Goal: Transaction & Acquisition: Purchase product/service

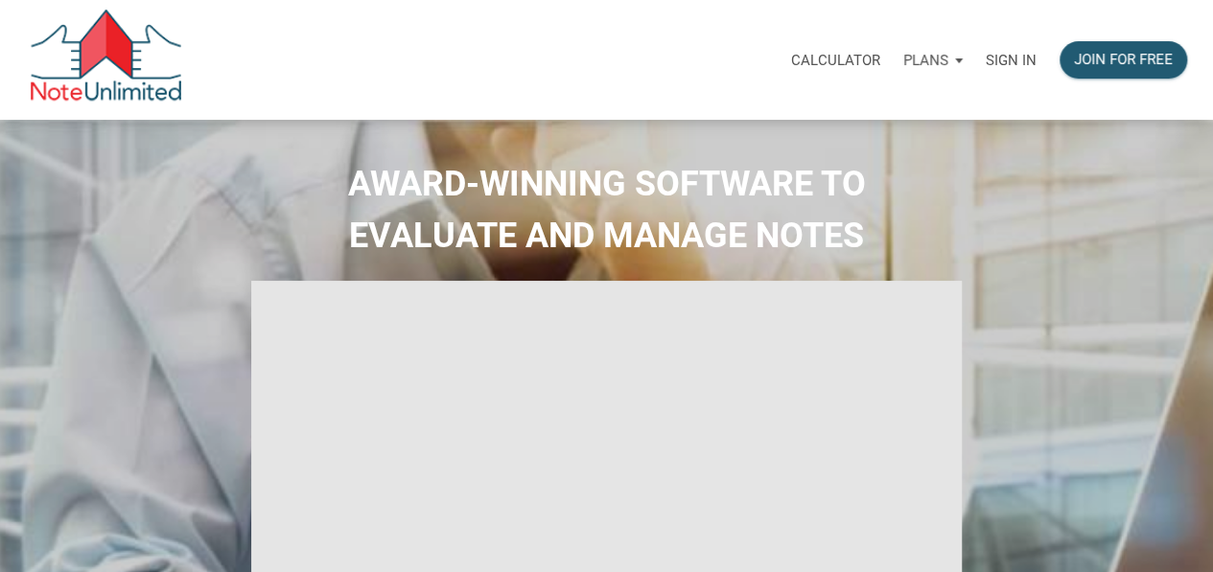
select select
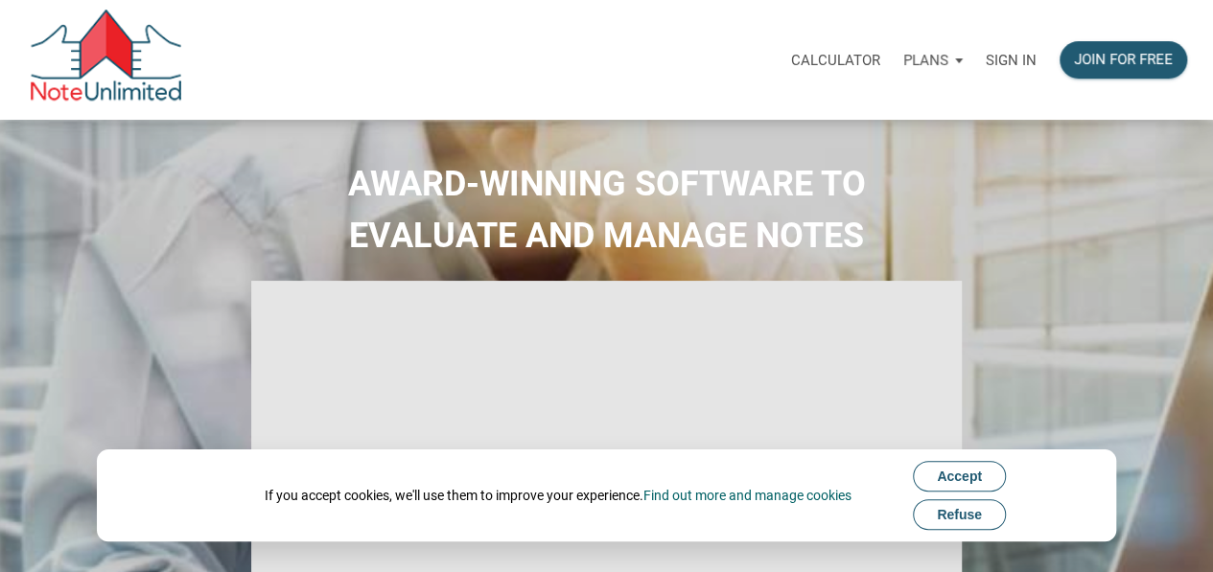
type input "Introduction to new features"
select select
click at [978, 522] on button "Refuse" at bounding box center [959, 514] width 93 height 31
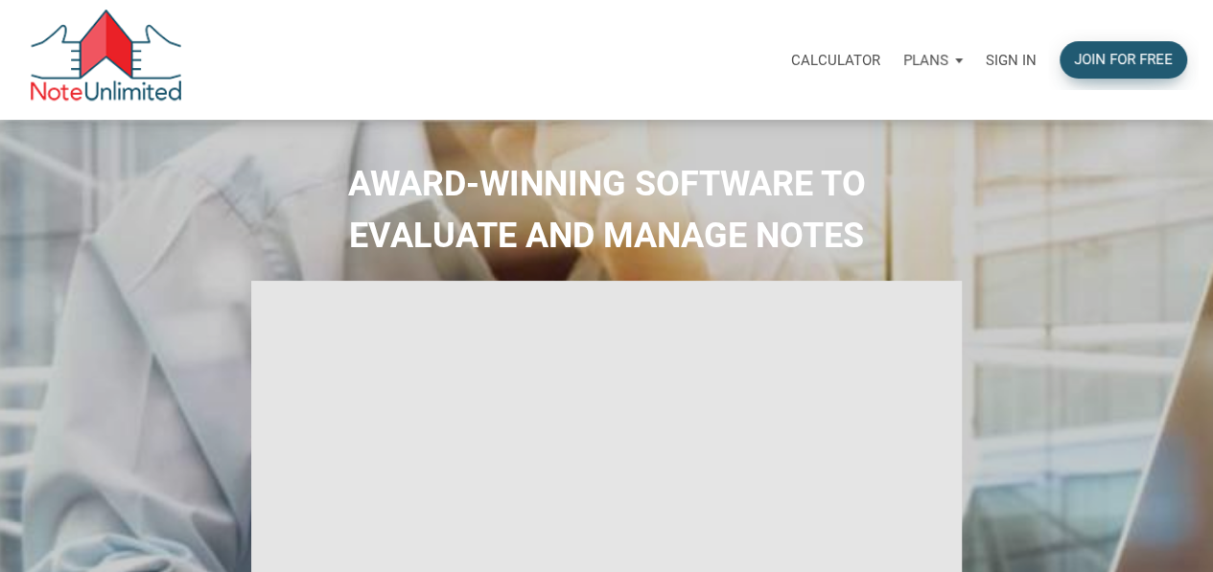
click at [1138, 58] on div "Join for free" at bounding box center [1123, 60] width 99 height 22
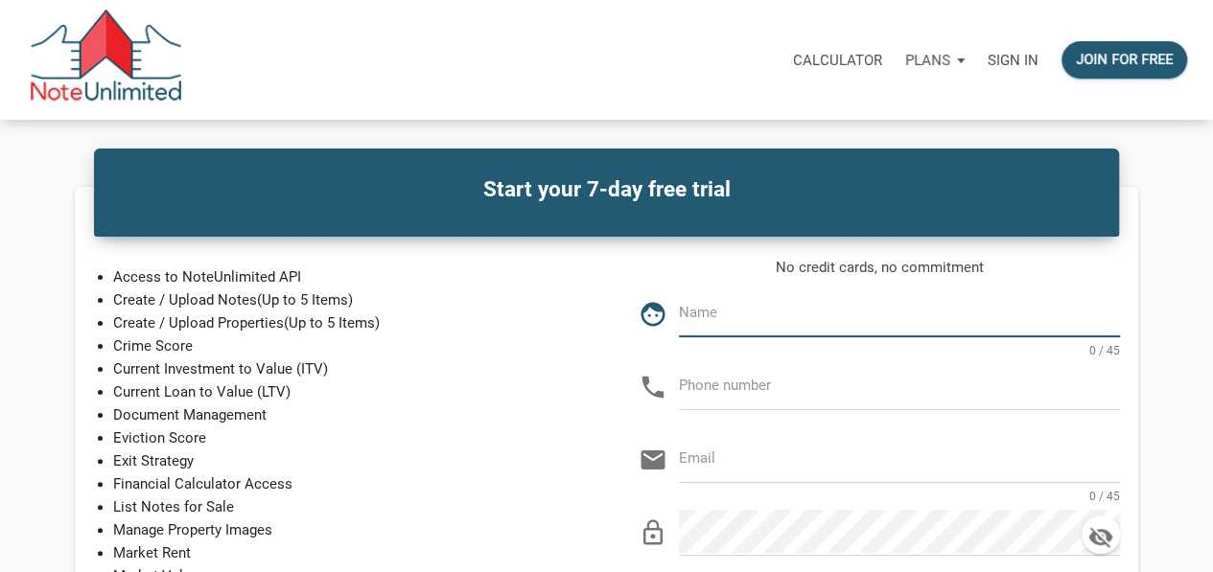
click at [845, 58] on p "Calculator" at bounding box center [837, 60] width 89 height 17
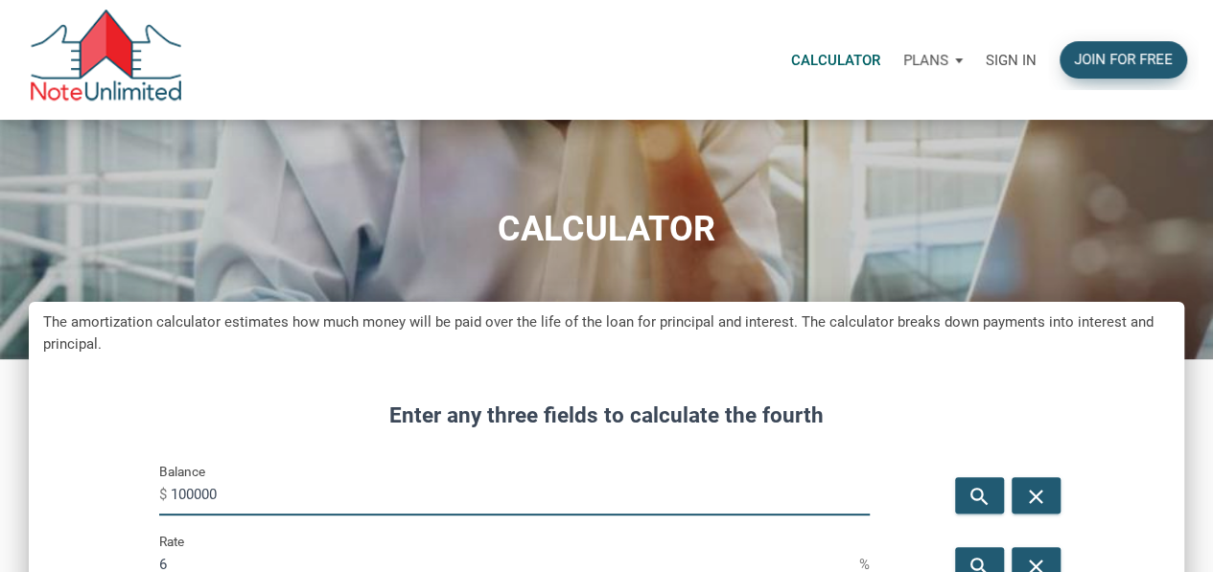
click at [1133, 62] on div "Join for free" at bounding box center [1123, 60] width 99 height 22
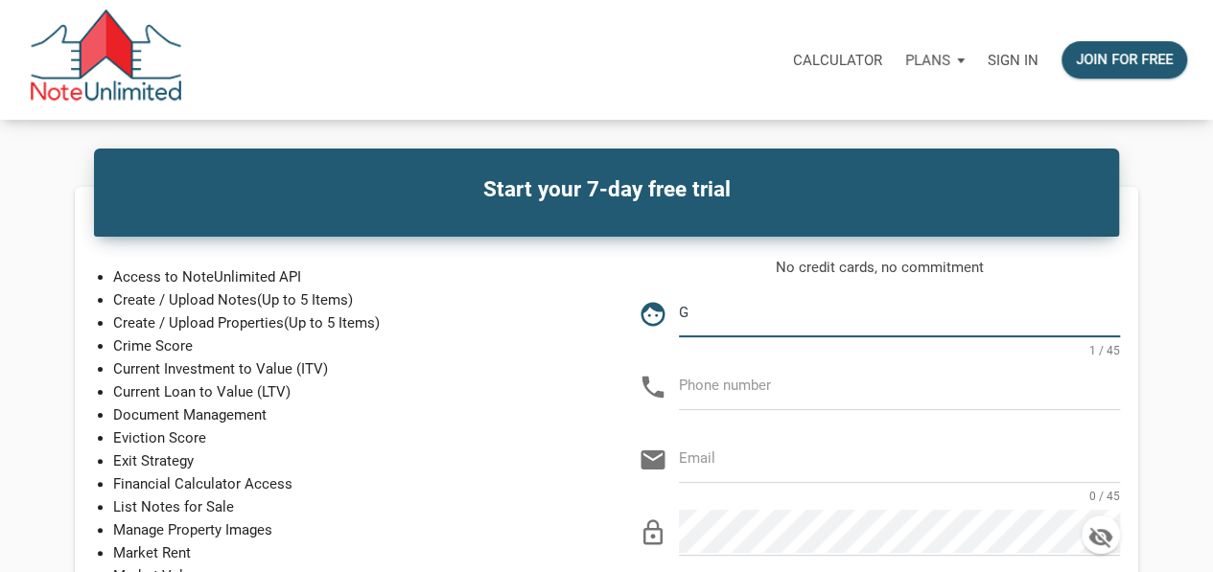
type input "[PERSON_NAME] [PERSON_NAME]"
type input "132-120-5813"
type input "[EMAIL_ADDRESS][DOMAIN_NAME]"
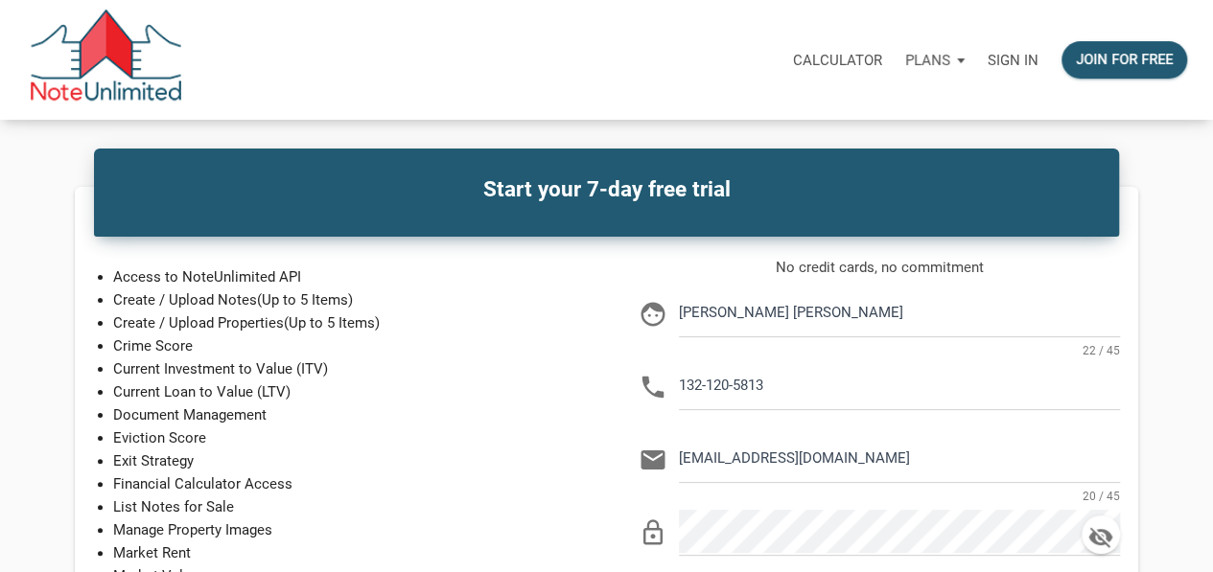
click at [589, 442] on p "Eviction Score" at bounding box center [352, 438] width 478 height 23
click at [796, 384] on input "132-120-5813" at bounding box center [899, 385] width 441 height 43
type input "1"
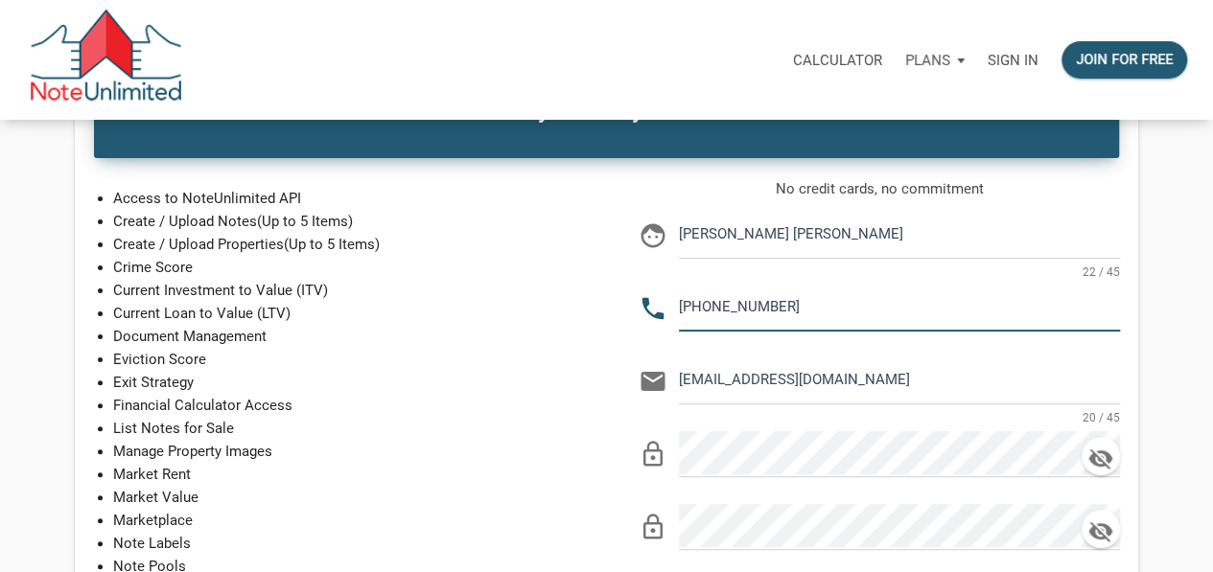
scroll to position [96, 0]
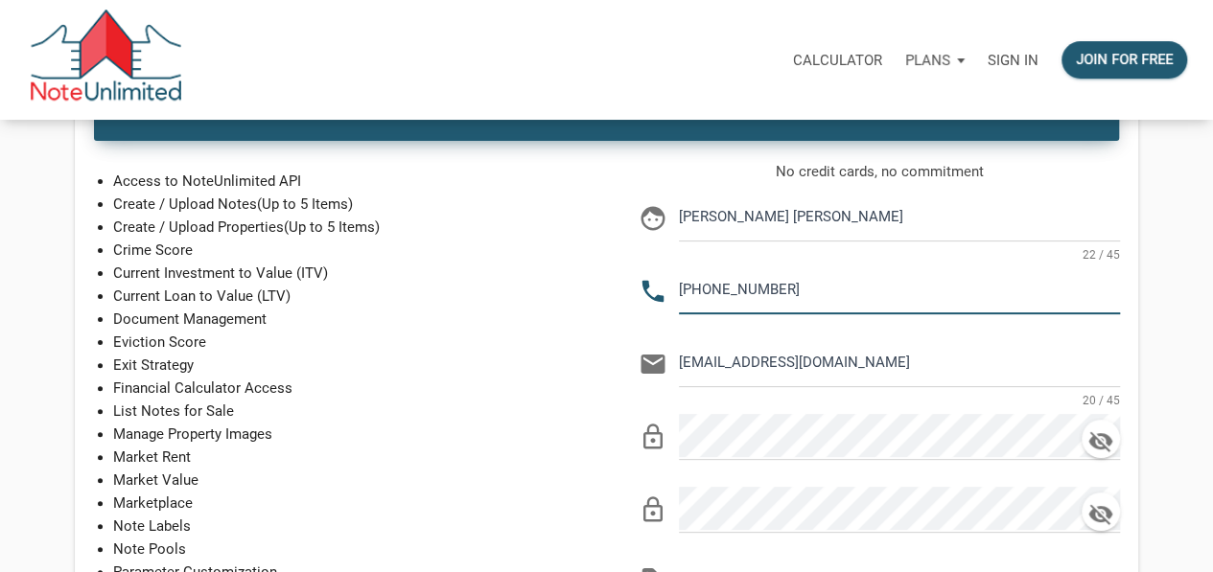
type input "[PHONE_NUMBER]"
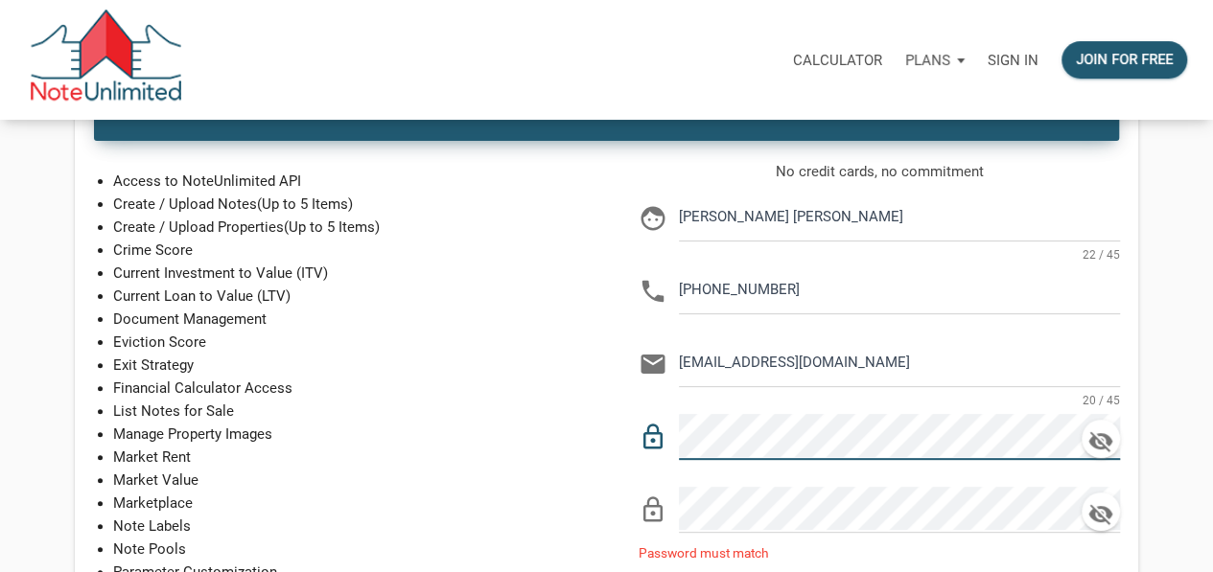
click at [537, 415] on p "List Notes for Sale" at bounding box center [352, 411] width 478 height 23
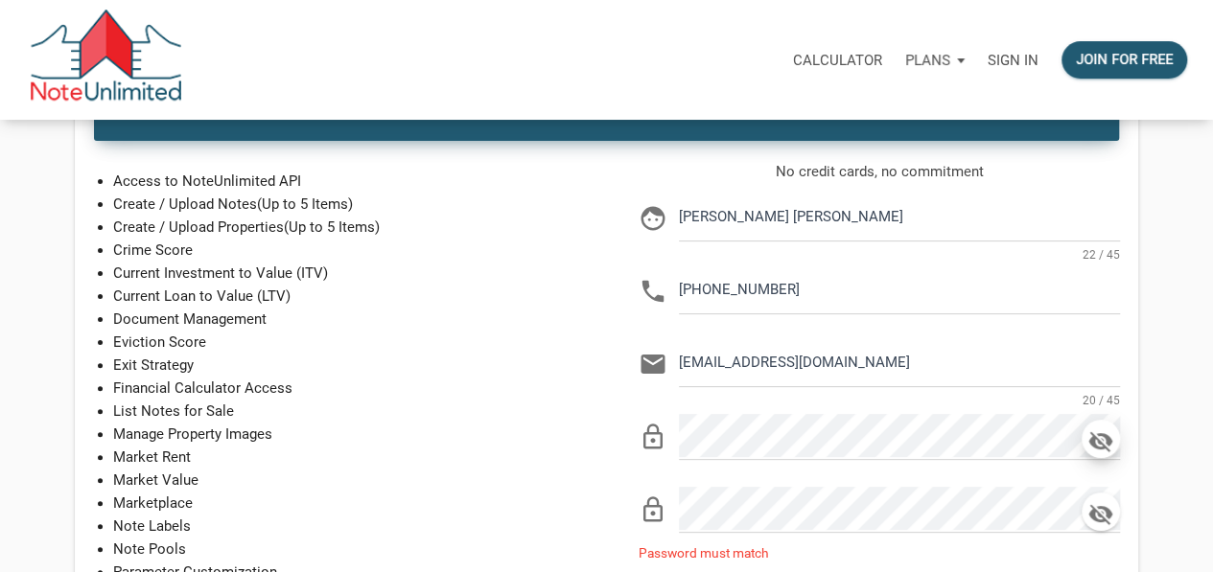
click at [1088, 439] on icon "button" at bounding box center [1100, 441] width 29 height 27
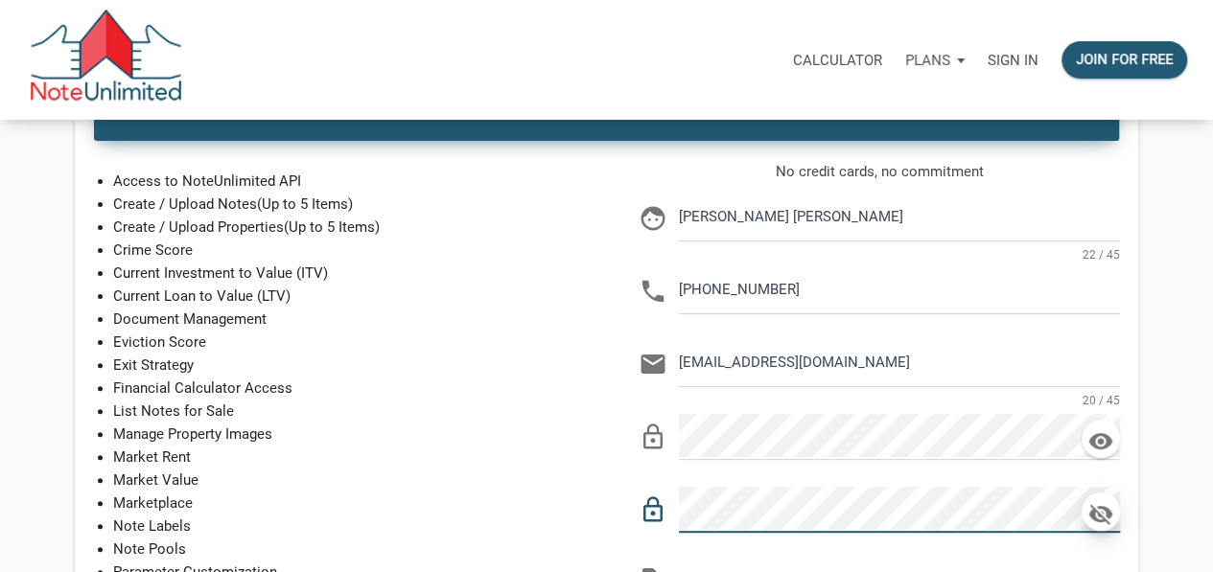
click at [1095, 513] on icon "button" at bounding box center [1100, 514] width 29 height 27
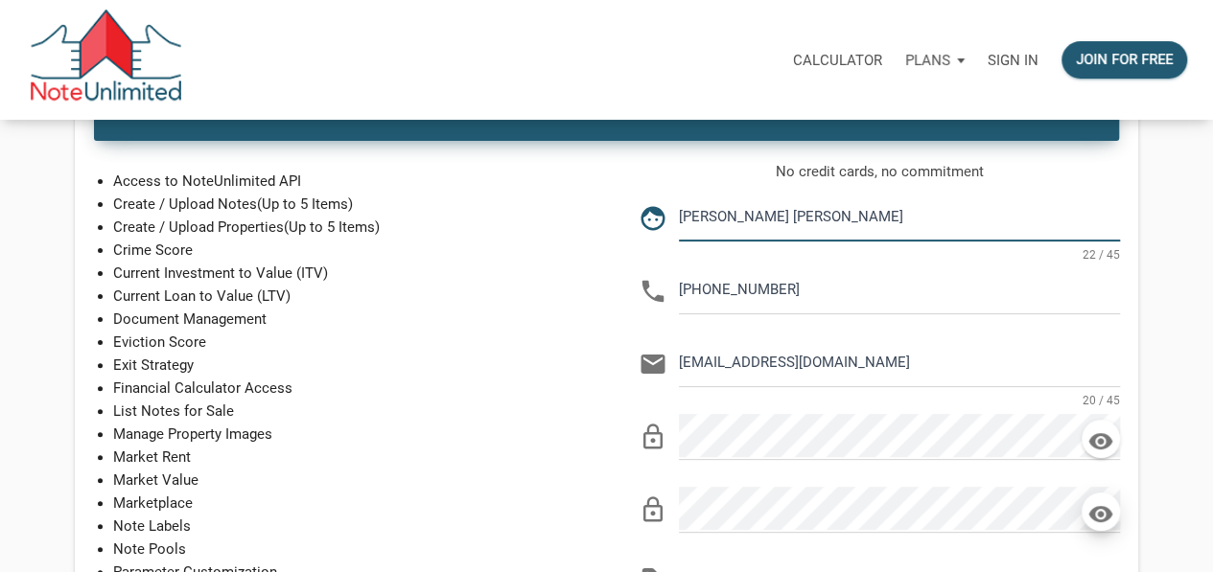
click at [704, 220] on input "[PERSON_NAME] [PERSON_NAME]" at bounding box center [899, 217] width 441 height 43
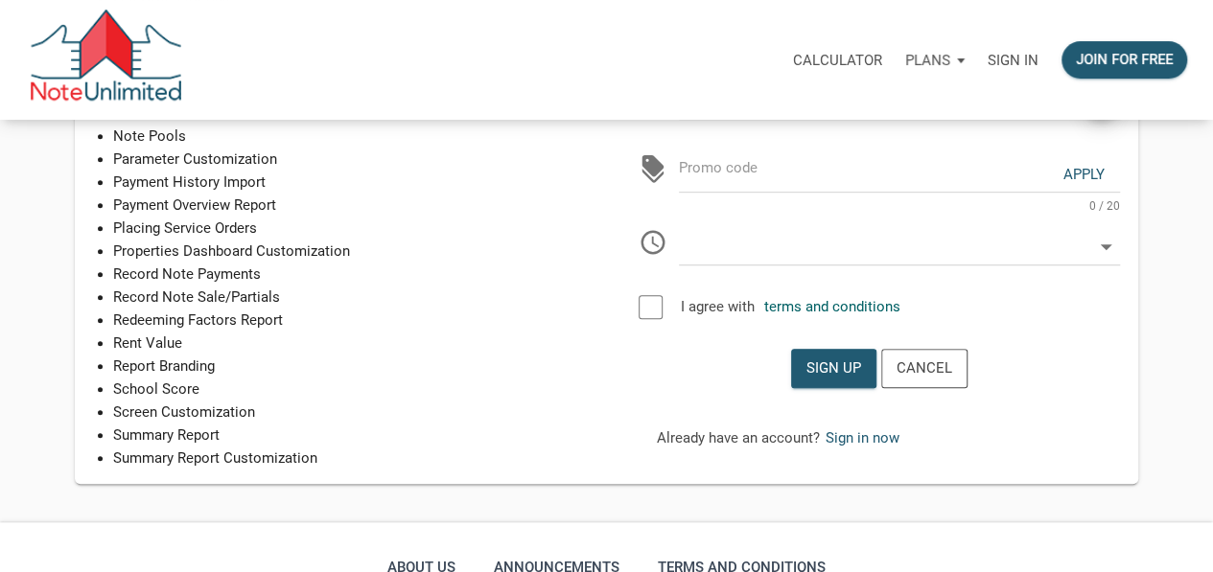
scroll to position [479, 0]
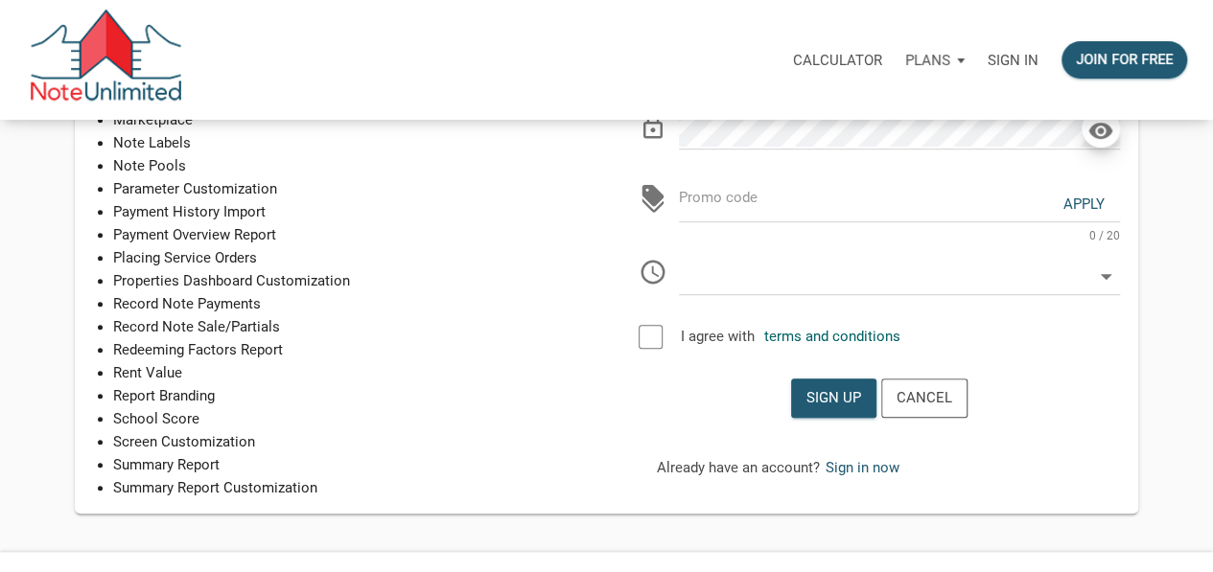
type input "[PERSON_NAME] [PERSON_NAME]"
click at [659, 332] on div at bounding box center [650, 337] width 24 height 24
click at [852, 406] on div "Sign up" at bounding box center [833, 398] width 55 height 22
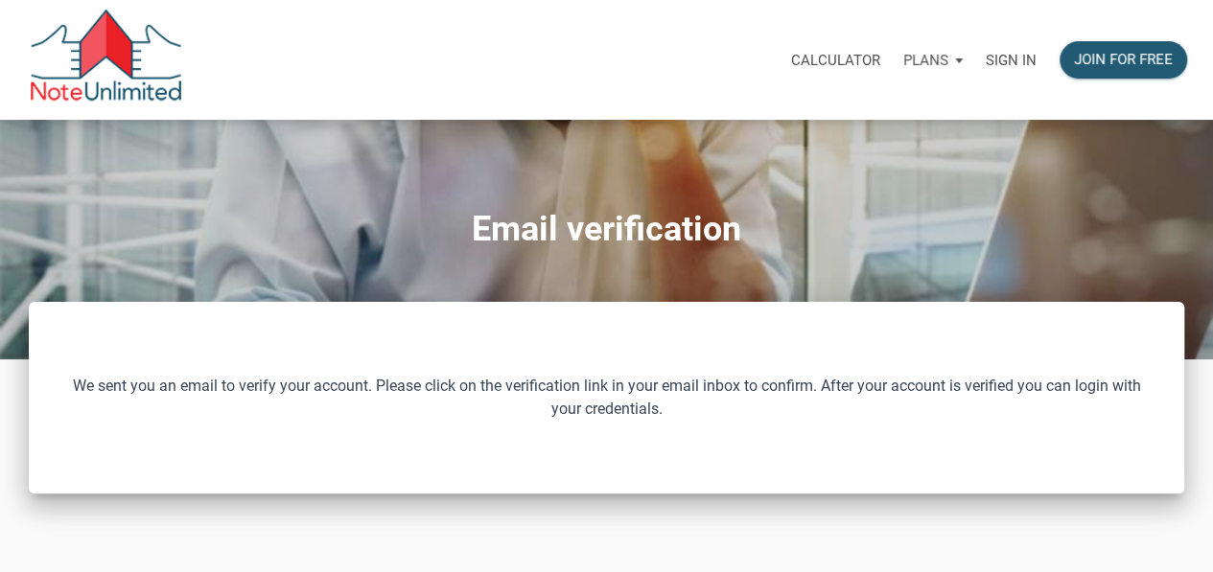
click at [1024, 60] on p "Sign in" at bounding box center [1010, 60] width 51 height 17
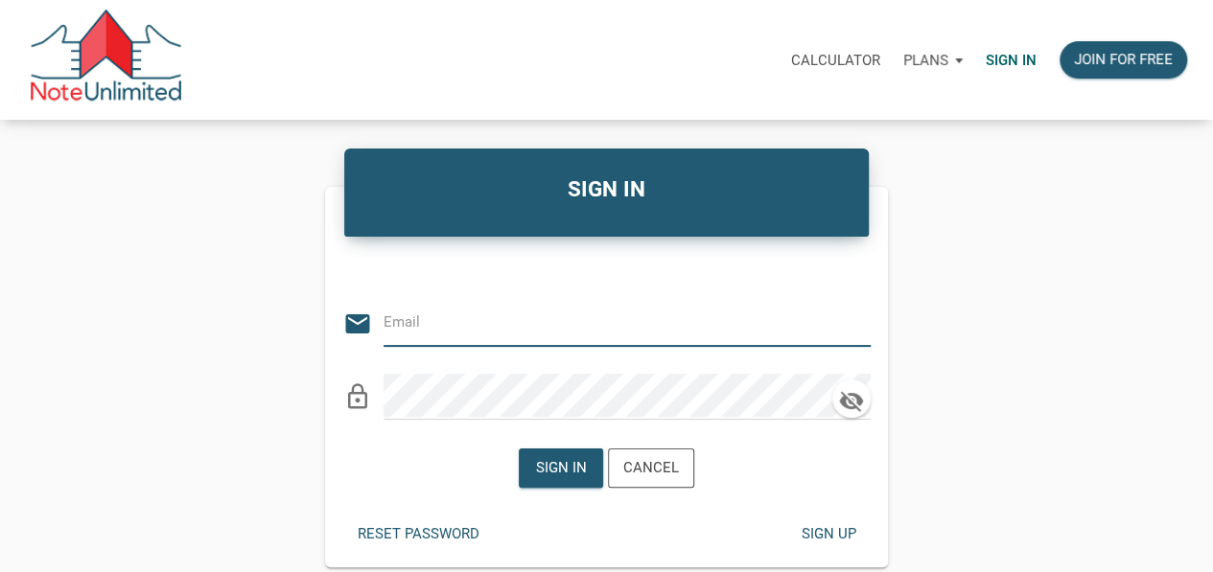
type input "[EMAIL_ADDRESS][DOMAIN_NAME]"
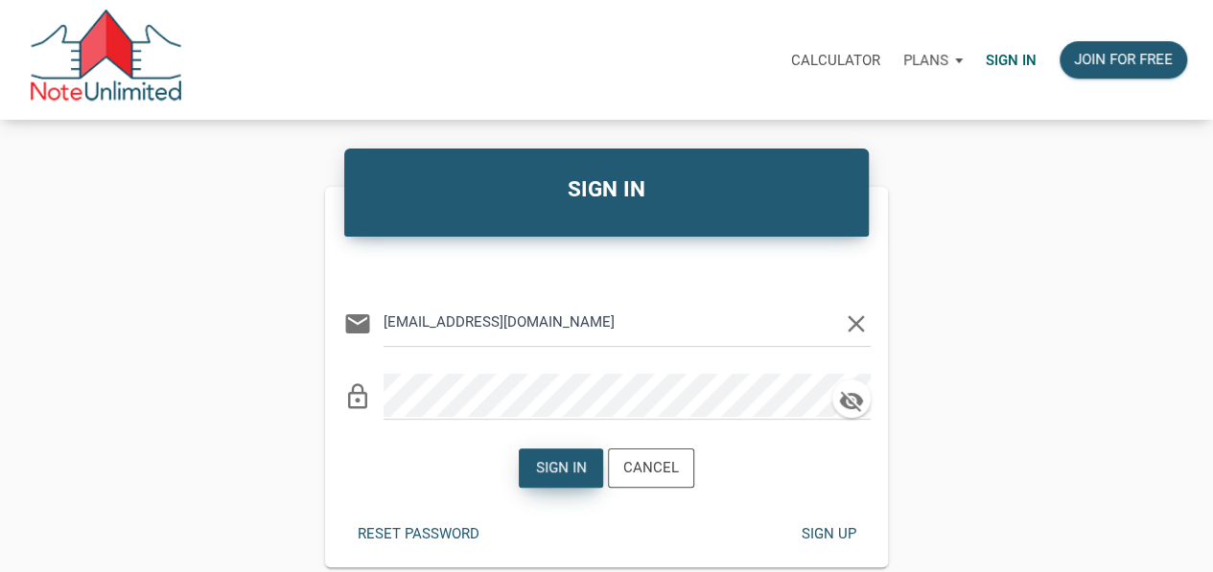
click at [571, 474] on div "Sign in" at bounding box center [561, 468] width 51 height 22
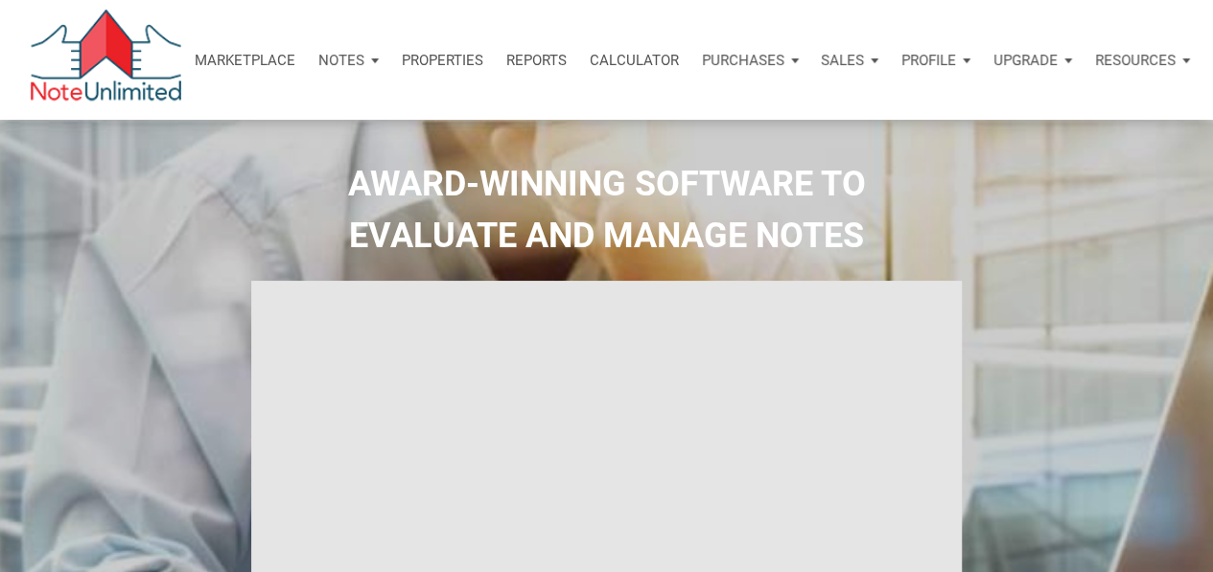
type input "Introduction to new features"
select select
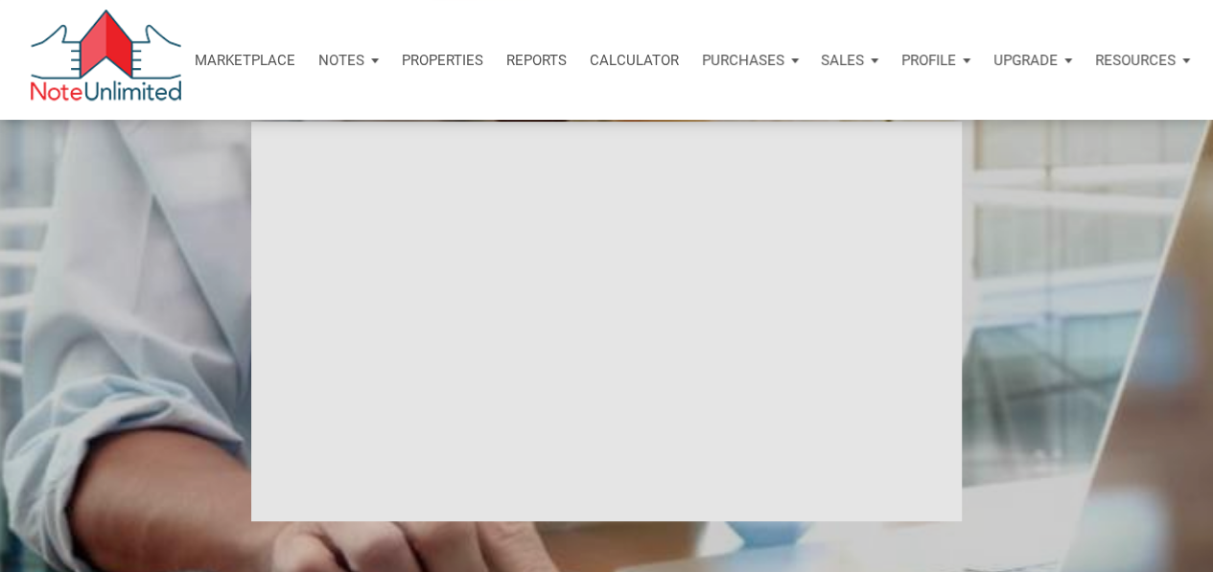
scroll to position [96, 0]
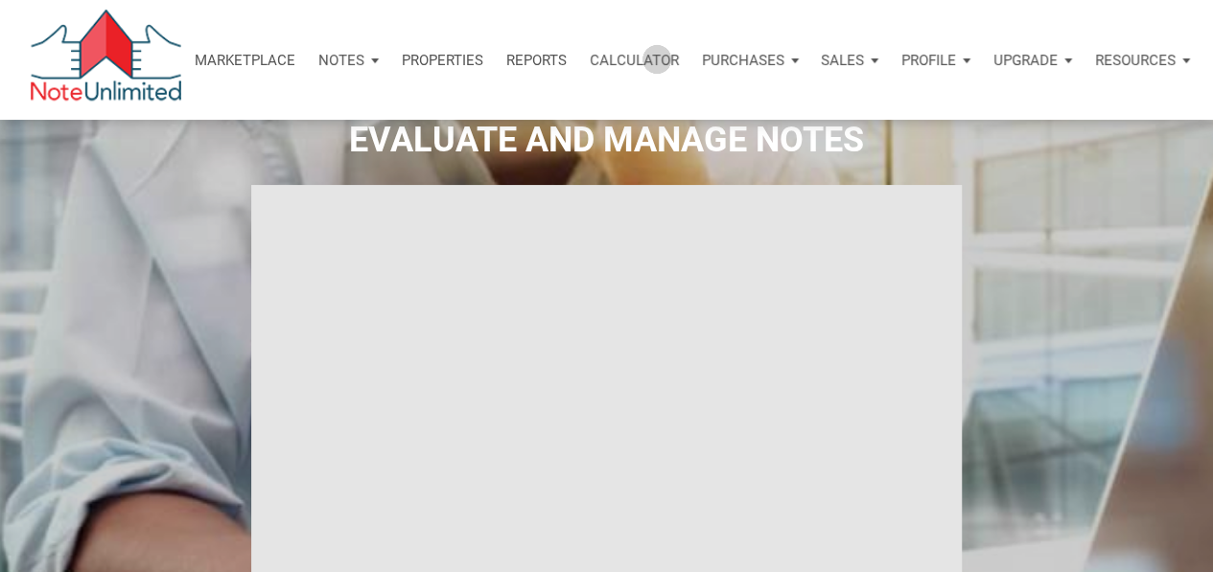
click at [658, 59] on p "Calculator" at bounding box center [633, 60] width 89 height 17
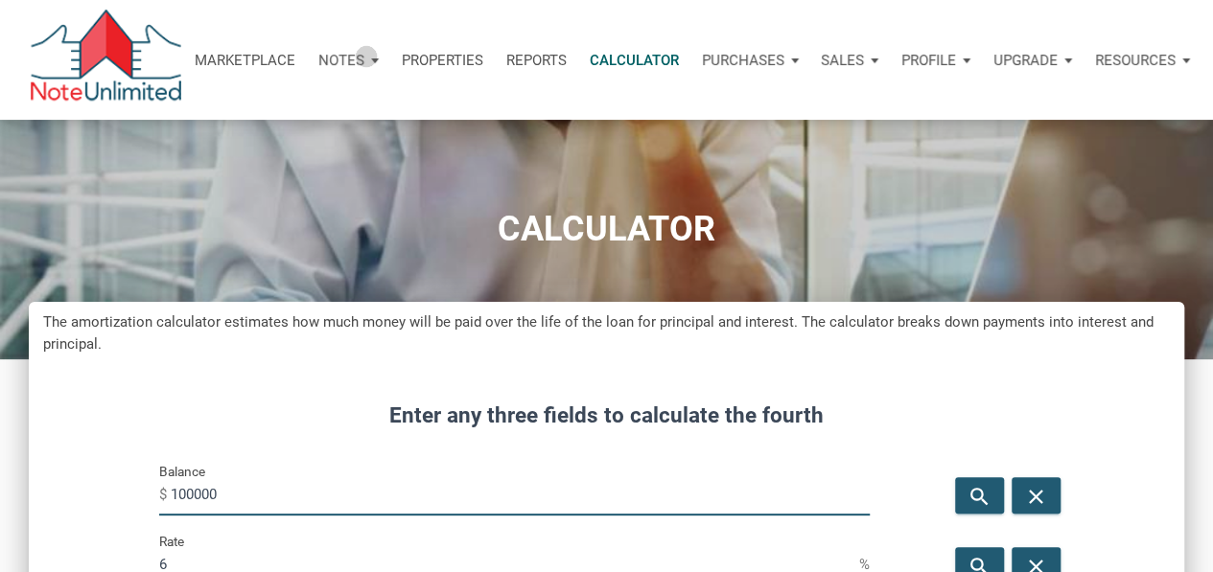
click at [366, 56] on div "Notes" at bounding box center [348, 61] width 83 height 58
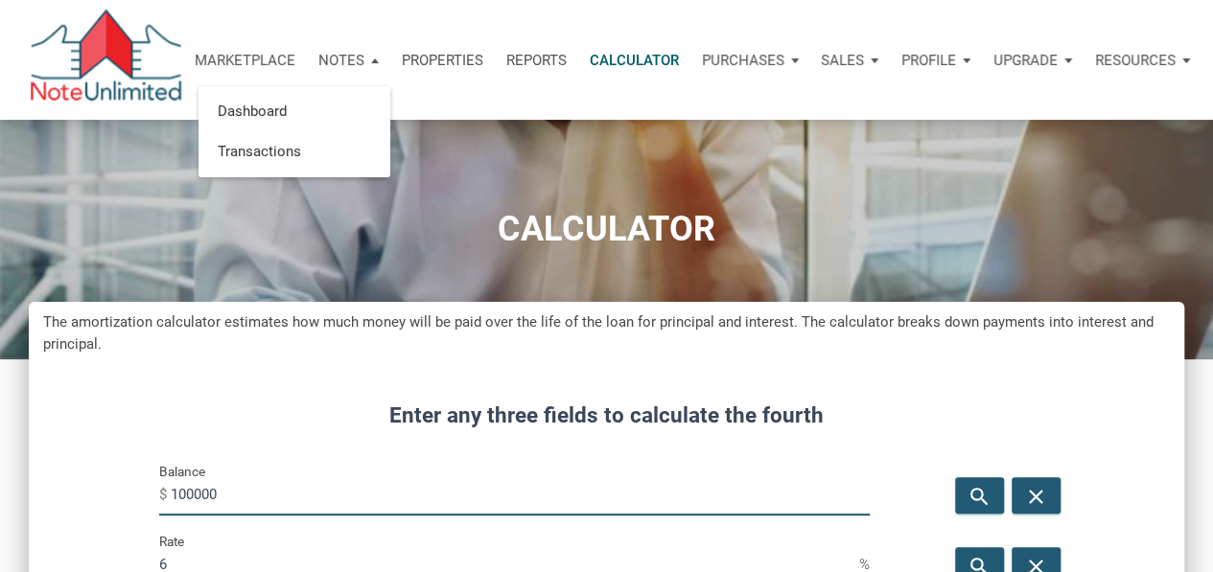
click at [260, 57] on p "Marketplace" at bounding box center [245, 60] width 101 height 17
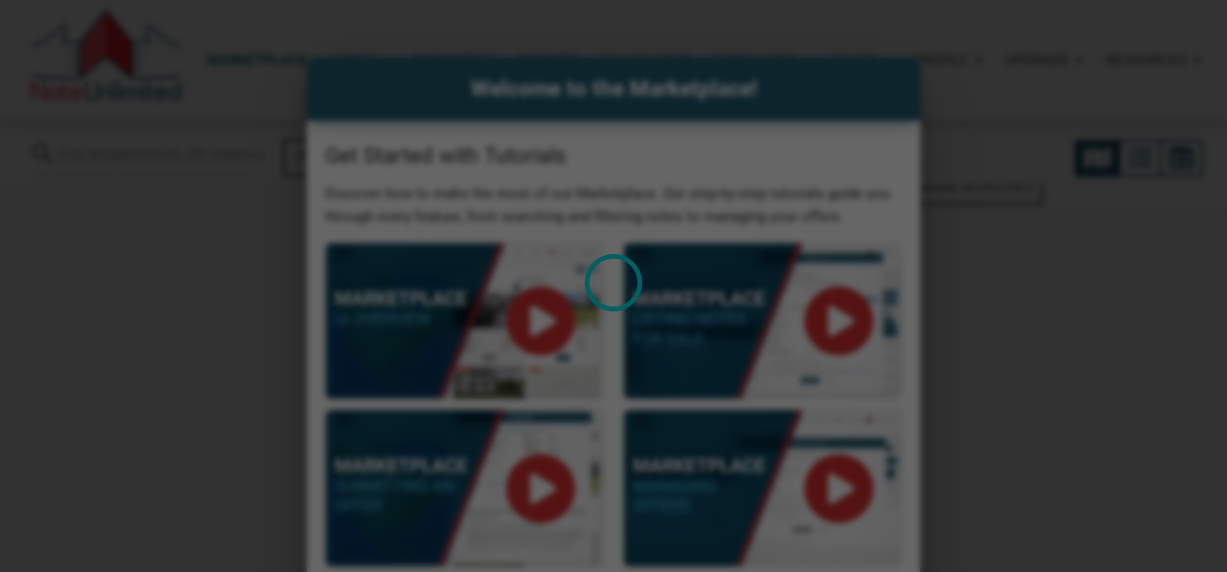
select select
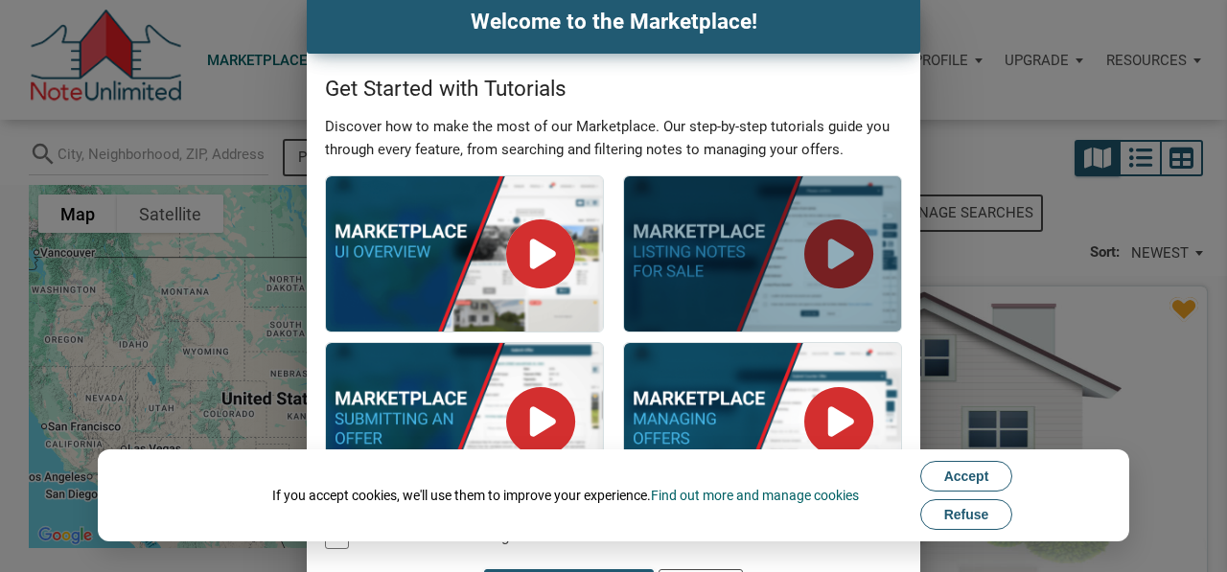
scroll to position [114, 0]
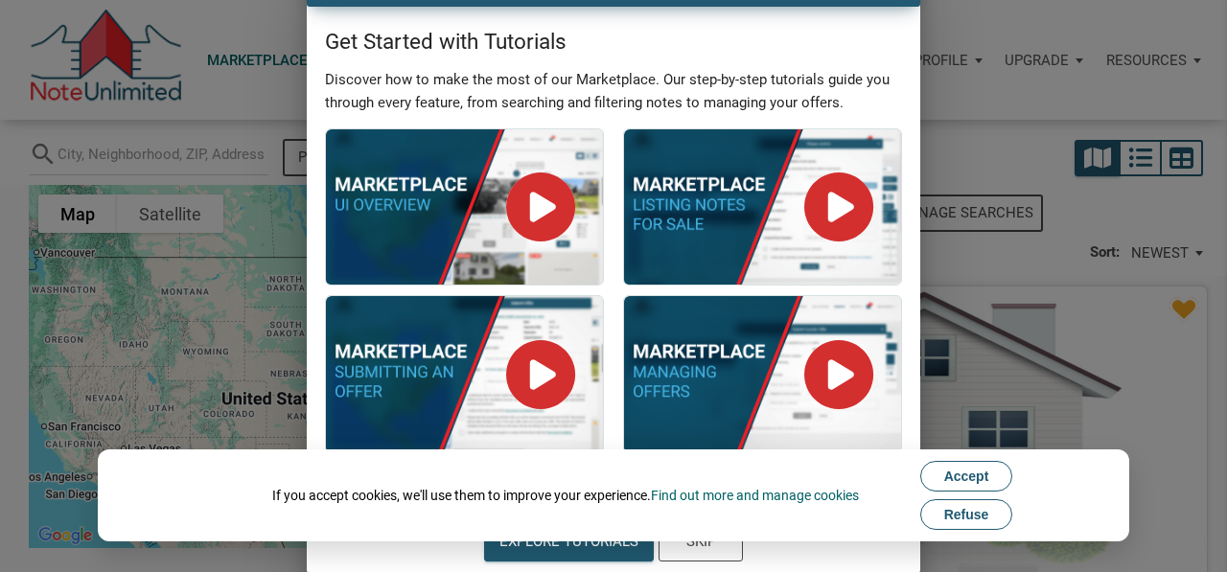
click at [995, 526] on button "Refuse" at bounding box center [966, 514] width 93 height 31
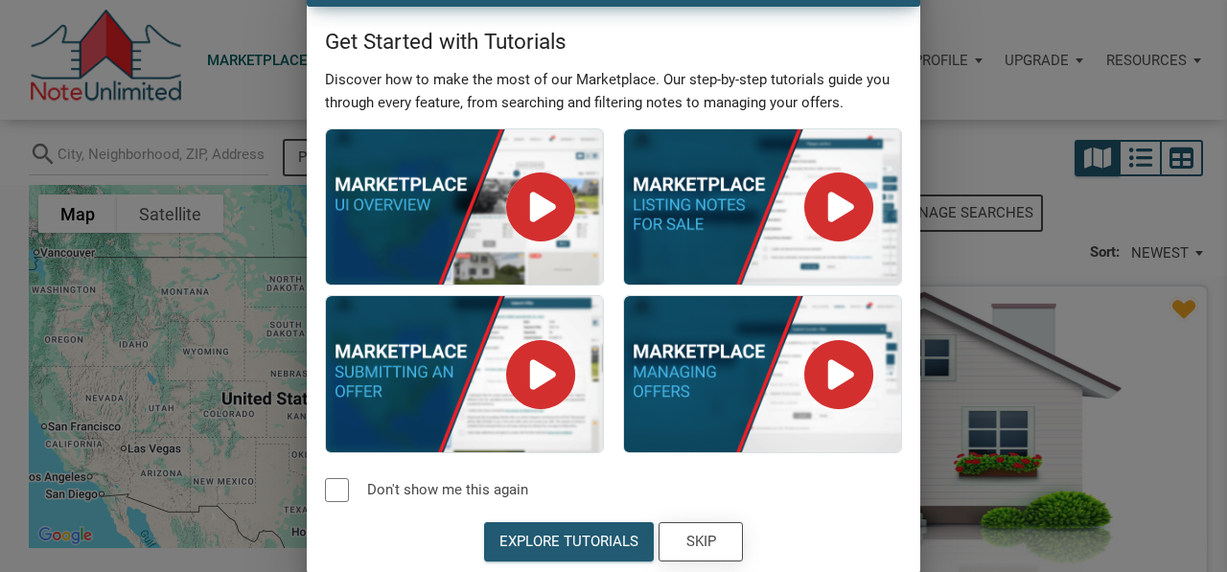
click at [688, 543] on div "Skip" at bounding box center [701, 542] width 30 height 22
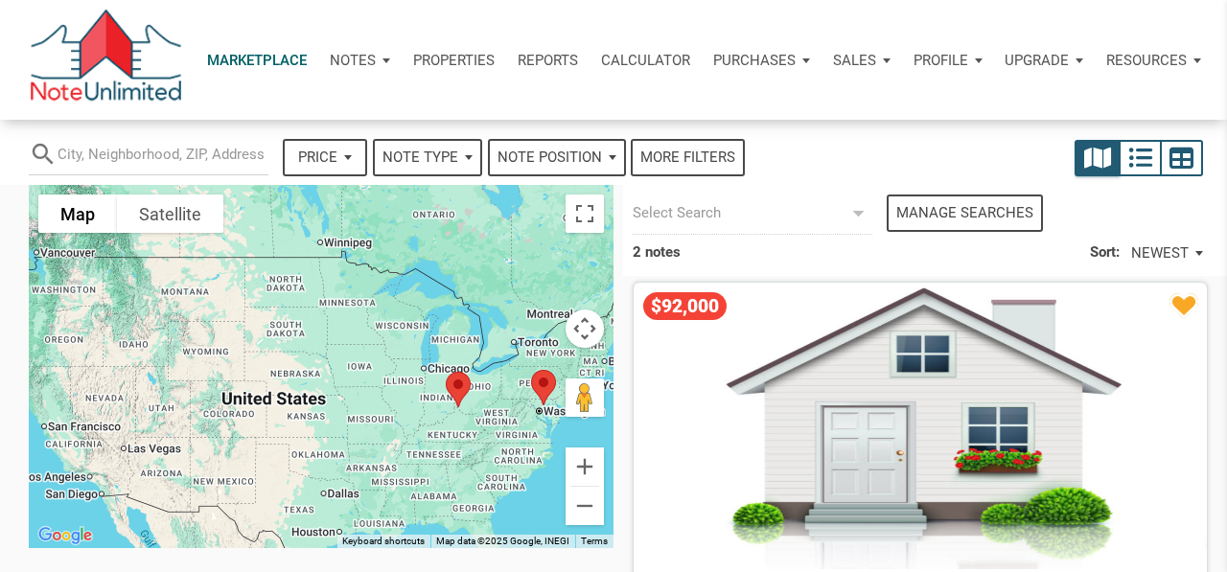
scroll to position [0, 0]
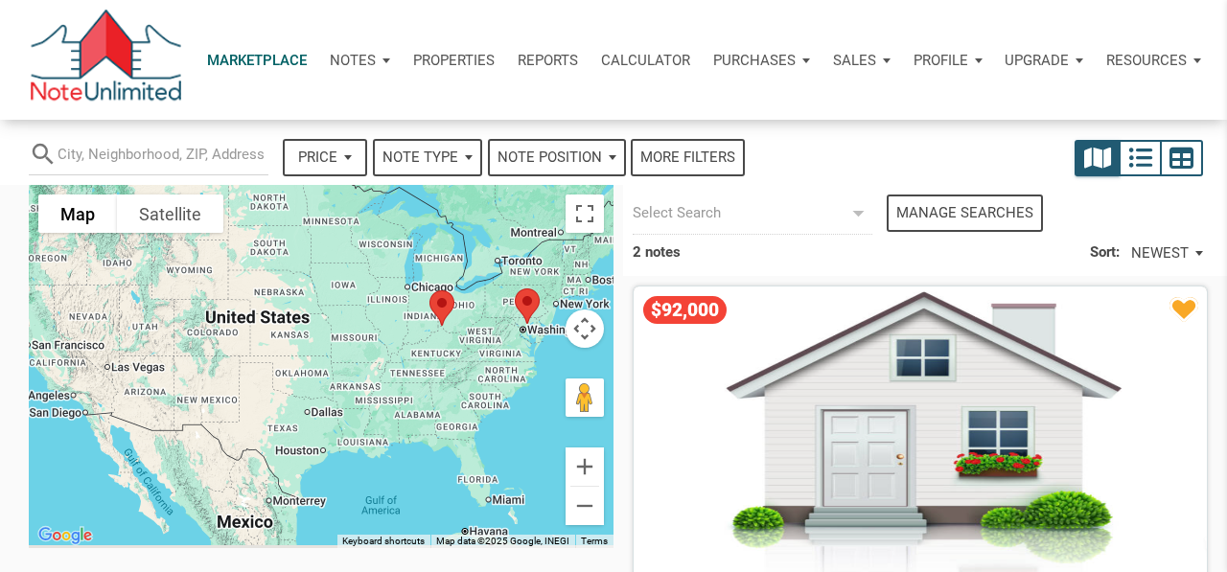
drag, startPoint x: 384, startPoint y: 362, endPoint x: 366, endPoint y: 266, distance: 98.5
click at [366, 266] on div at bounding box center [321, 366] width 585 height 363
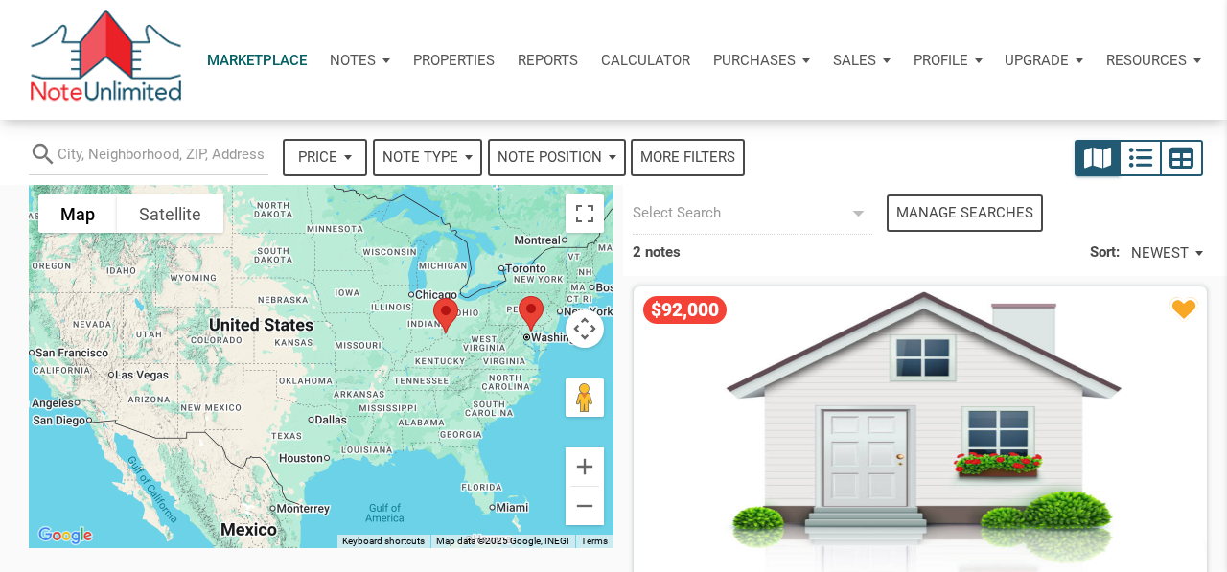
drag, startPoint x: 406, startPoint y: 345, endPoint x: 431, endPoint y: 453, distance: 111.1
click at [431, 453] on div at bounding box center [321, 366] width 585 height 363
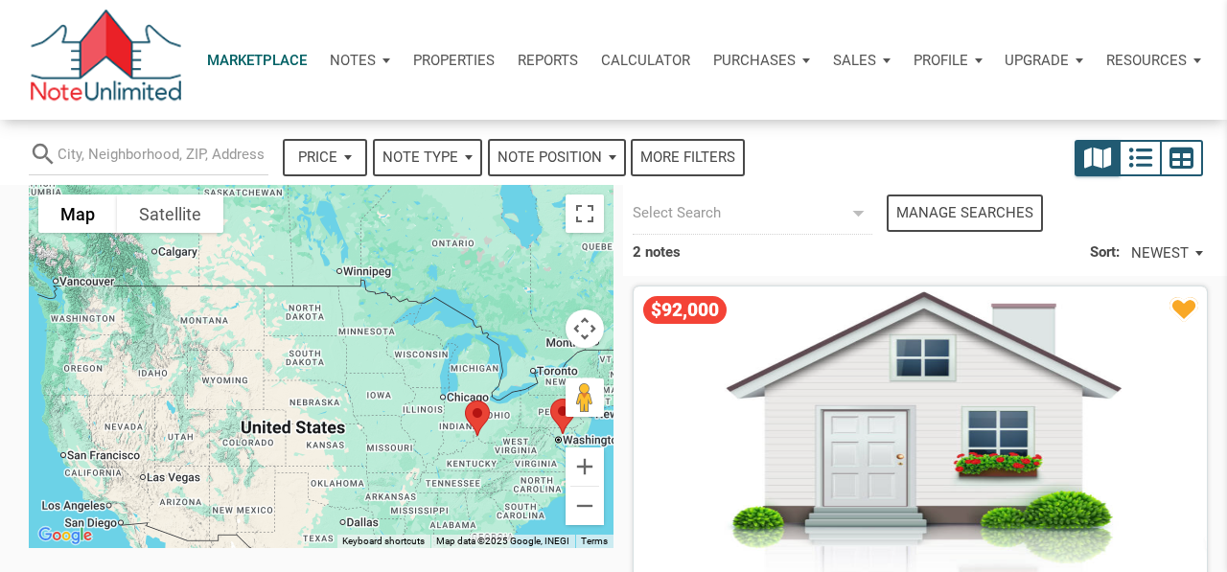
click at [470, 160] on div "Note Type" at bounding box center [427, 158] width 105 height 34
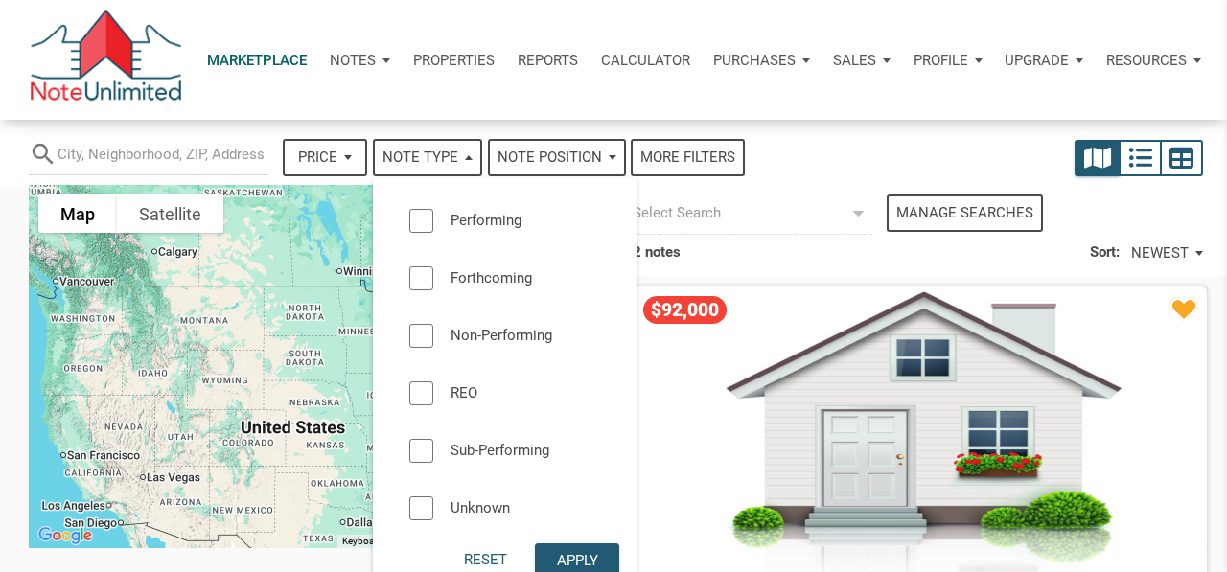
click at [801, 155] on div "search Price — Reset Apply Note Type Performing Forthcoming Non-Performing REO …" at bounding box center [526, 150] width 1014 height 60
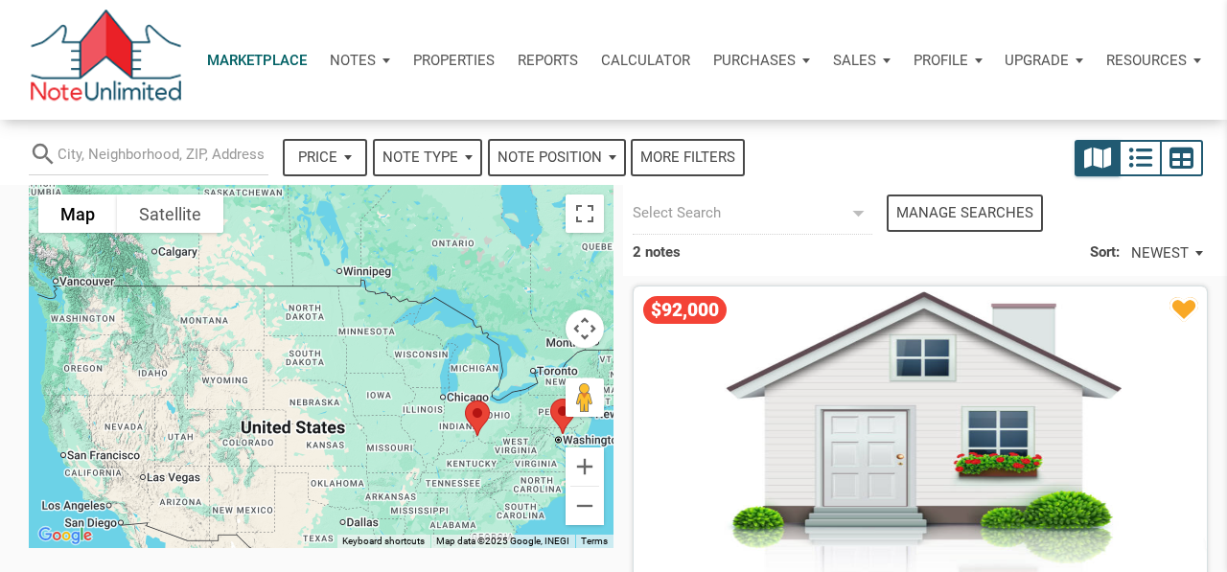
click at [598, 154] on span "Note Position" at bounding box center [549, 158] width 104 height 22
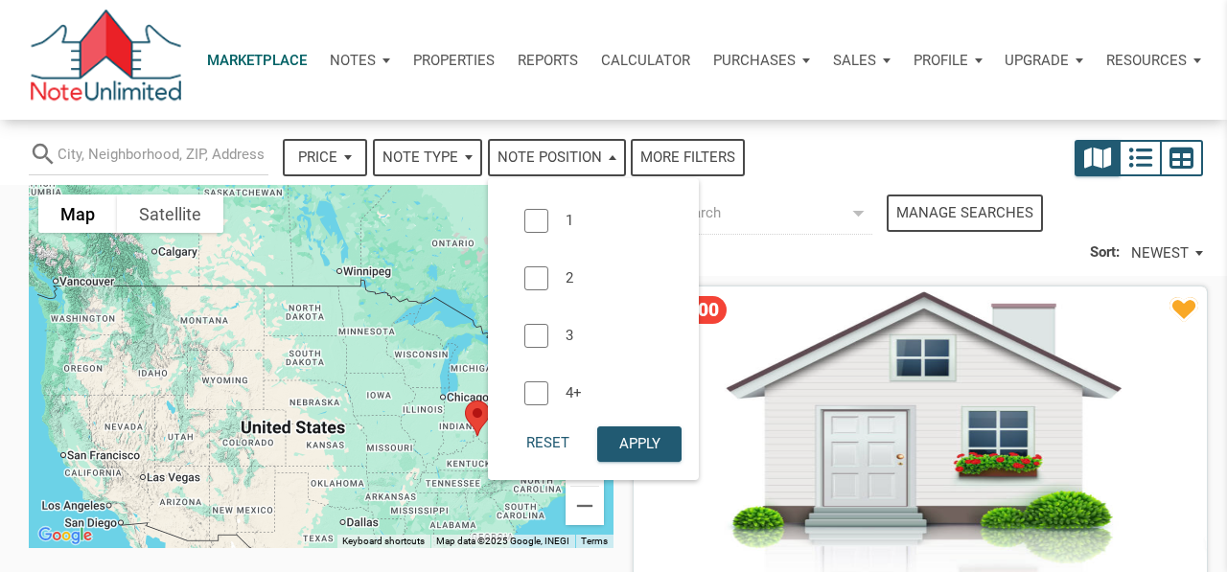
click at [821, 161] on div "search Price — Reset Apply Note Type Performing Forthcoming Non-Performing REO …" at bounding box center [526, 150] width 1014 height 60
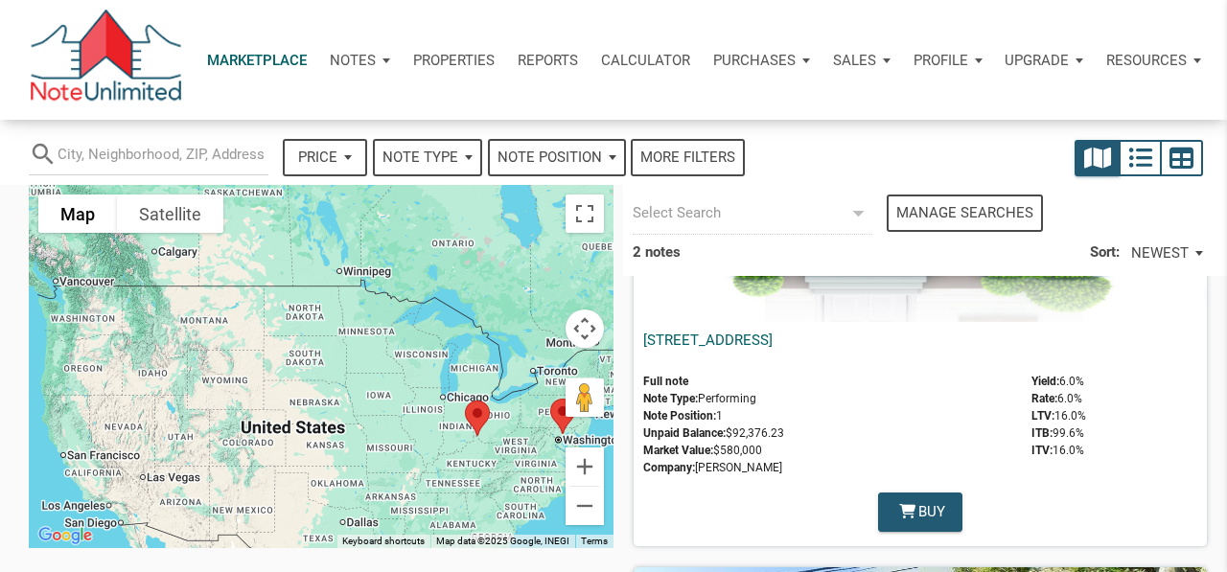
scroll to position [288, 0]
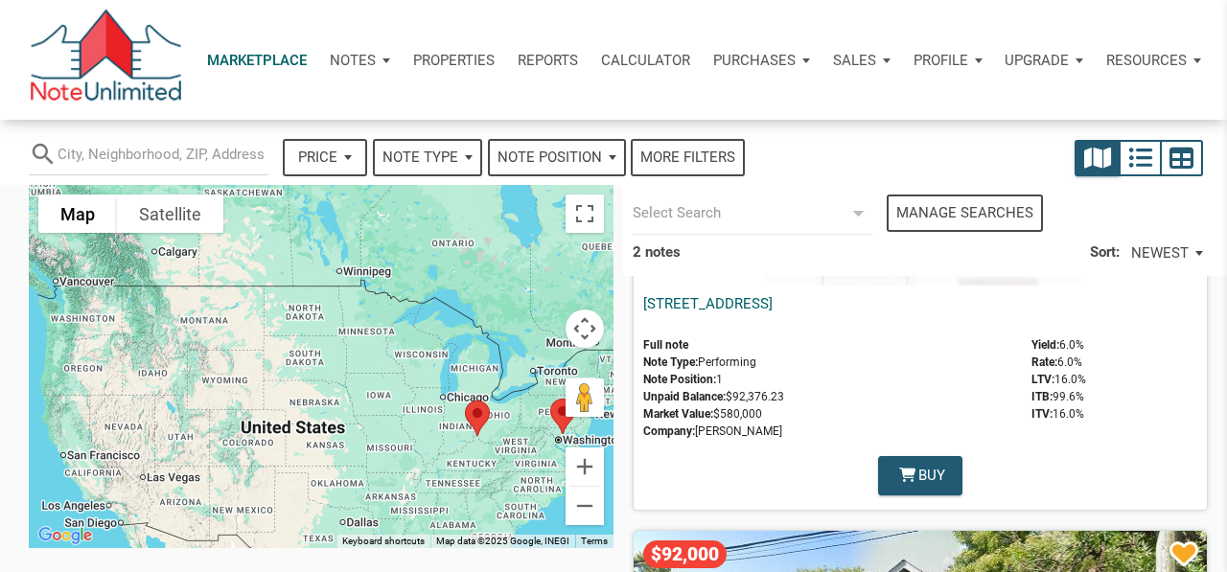
click at [610, 160] on div "Note Position" at bounding box center [557, 158] width 134 height 34
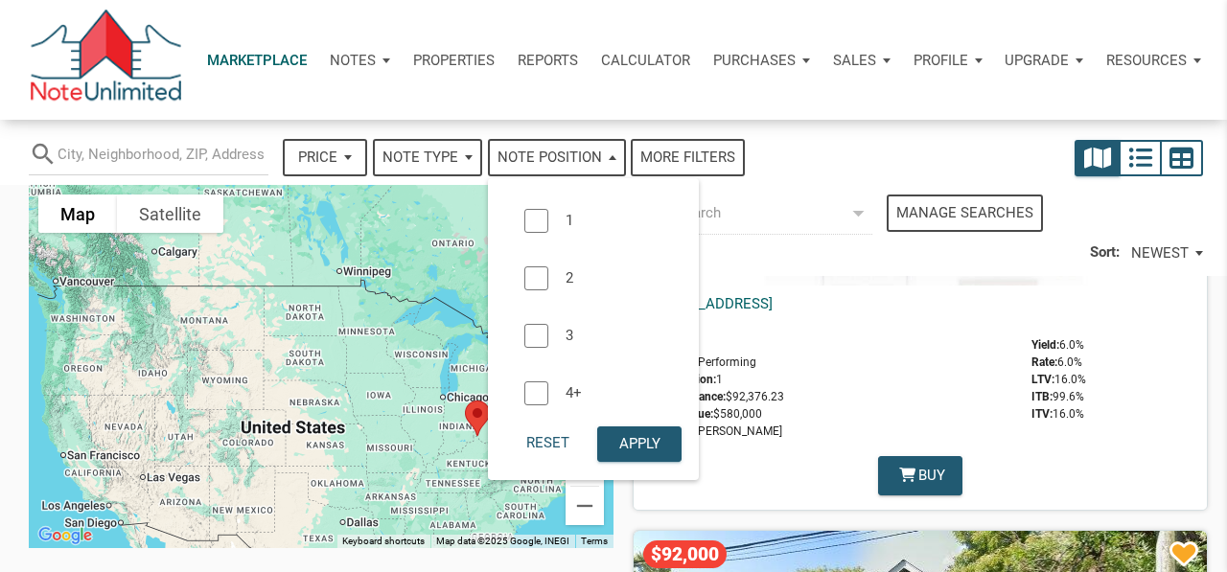
click at [815, 156] on div "search Price — Reset Apply Note Type Performing Forthcoming Non-Performing REO …" at bounding box center [526, 150] width 1014 height 60
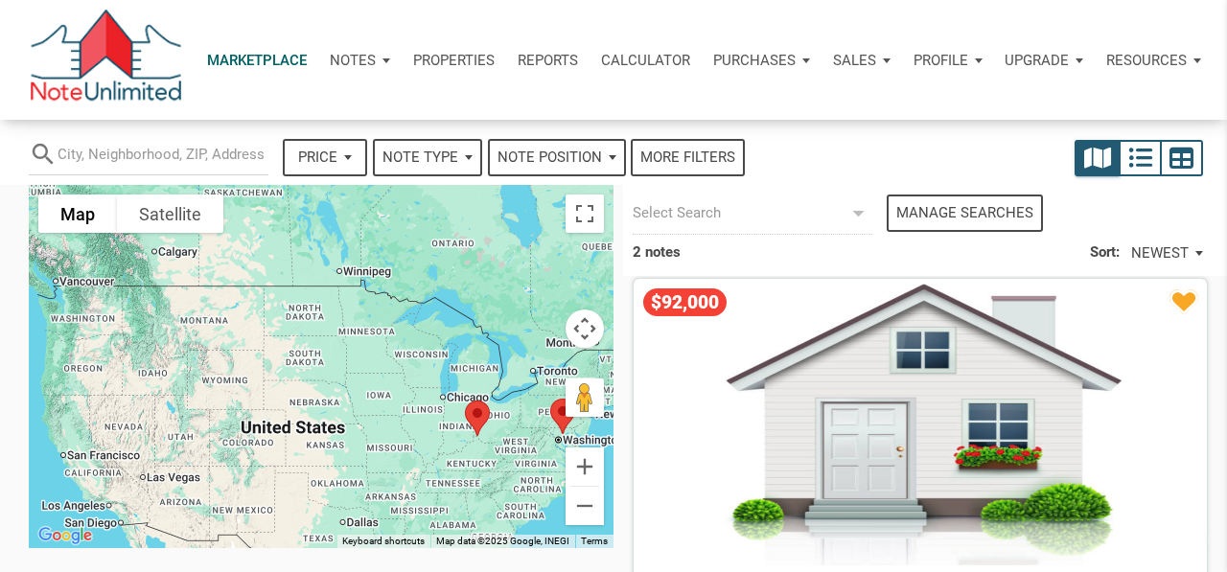
scroll to position [0, 0]
